Goal: Go to known website: Access a specific website the user already knows

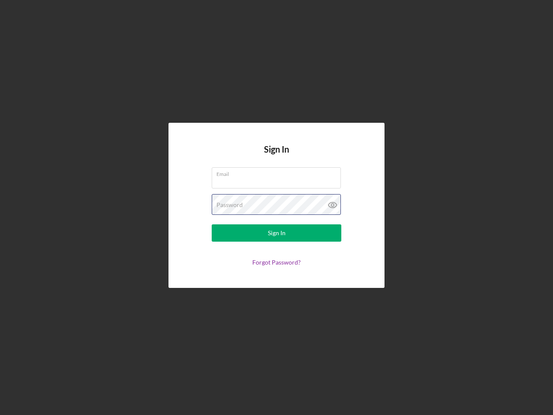
click at [277, 208] on div "Password" at bounding box center [277, 205] width 130 height 22
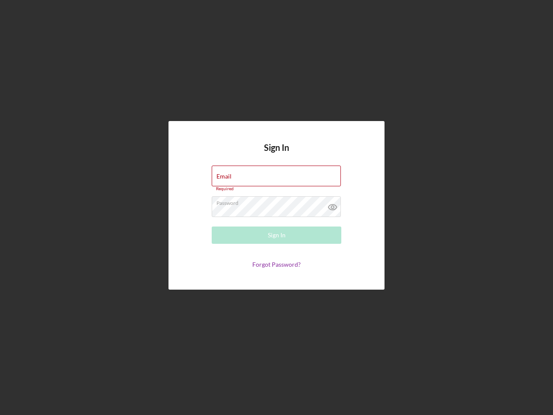
click at [333, 205] on icon at bounding box center [333, 207] width 22 height 22
